Goal: Check status: Check status

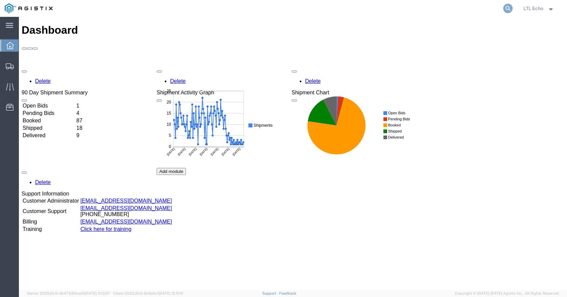
click at [510, 7] on icon at bounding box center [507, 8] width 9 height 9
paste input "57034383"
type input "57034383"
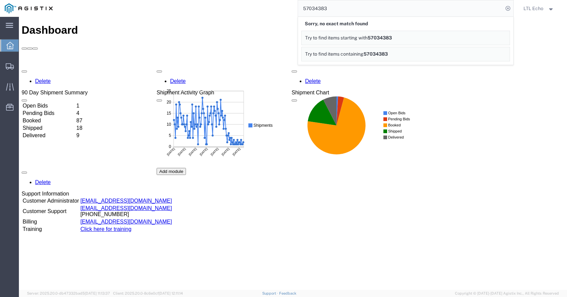
click at [341, 6] on input "57034383" at bounding box center [400, 8] width 205 height 16
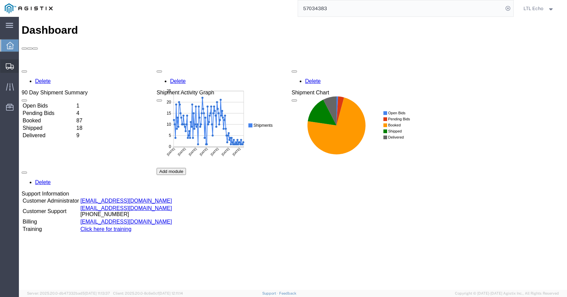
click at [23, 65] on span "Shipments" at bounding box center [21, 66] width 5 height 14
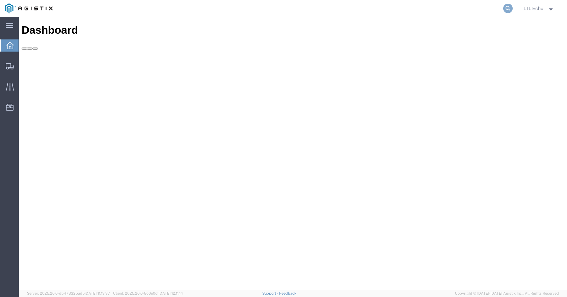
click at [505, 9] on icon at bounding box center [507, 8] width 9 height 9
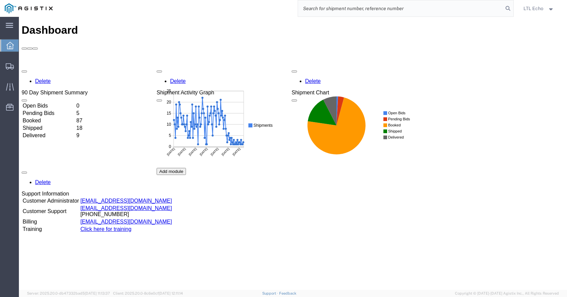
paste input "64559389"
type input "64559389"
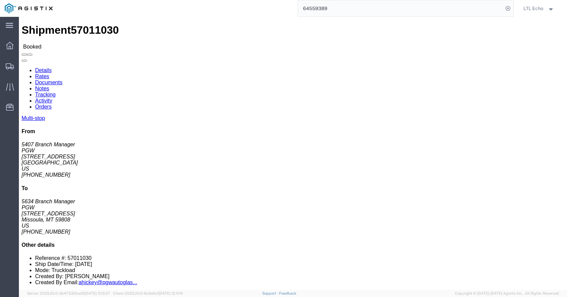
click link "Rates"
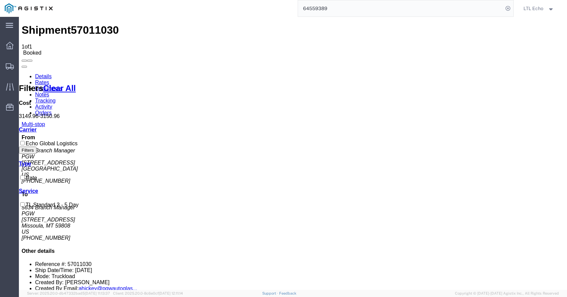
click at [38, 74] on link "Details" at bounding box center [43, 77] width 17 height 6
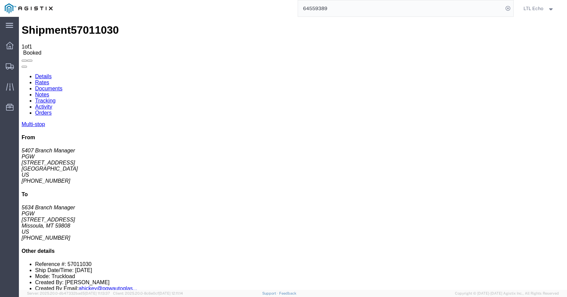
click span "57011030"
copy span "57011030"
